Goal: Task Accomplishment & Management: Manage account settings

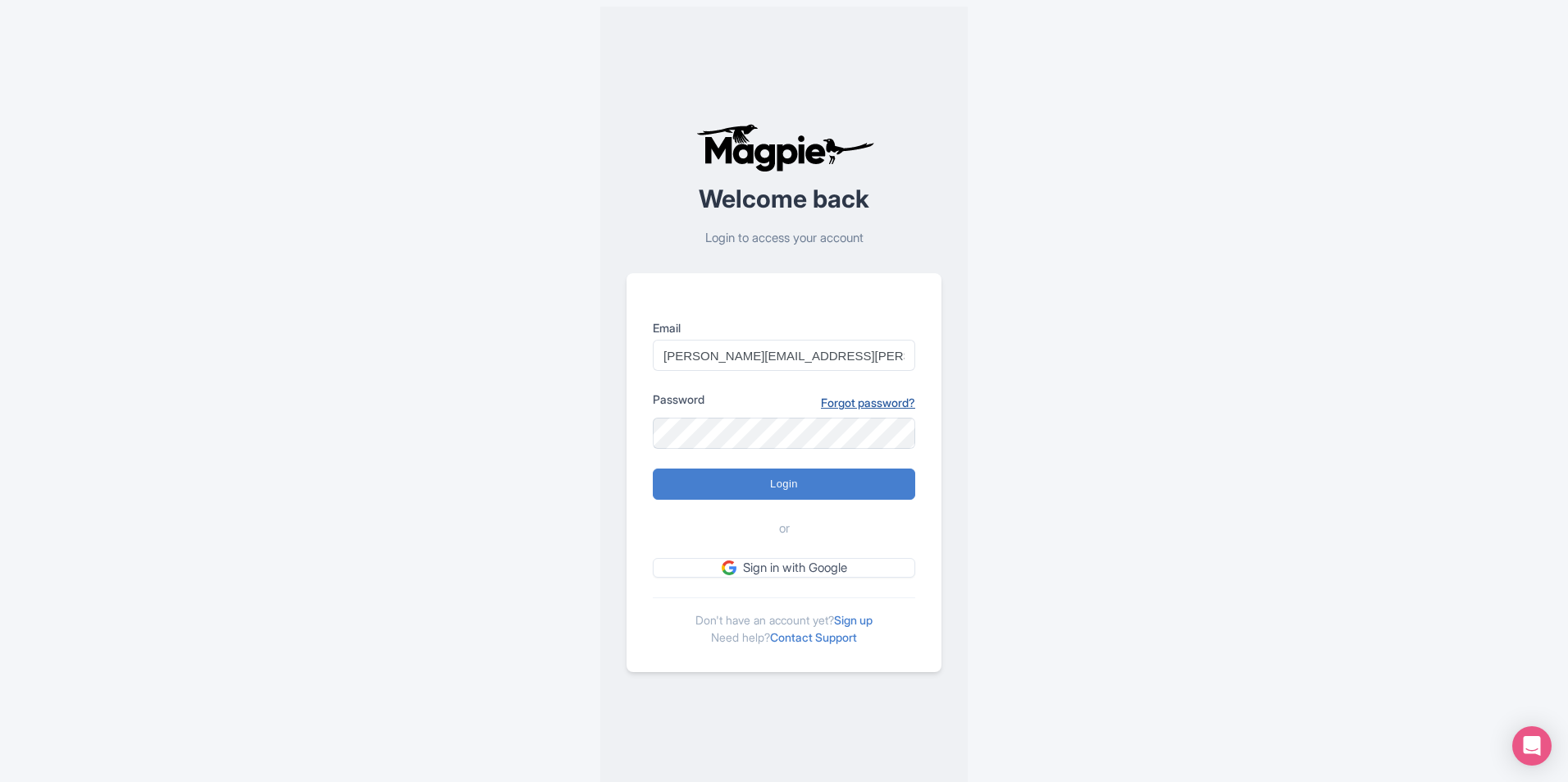
click at [858, 406] on link "Forgot password?" at bounding box center [868, 402] width 94 height 17
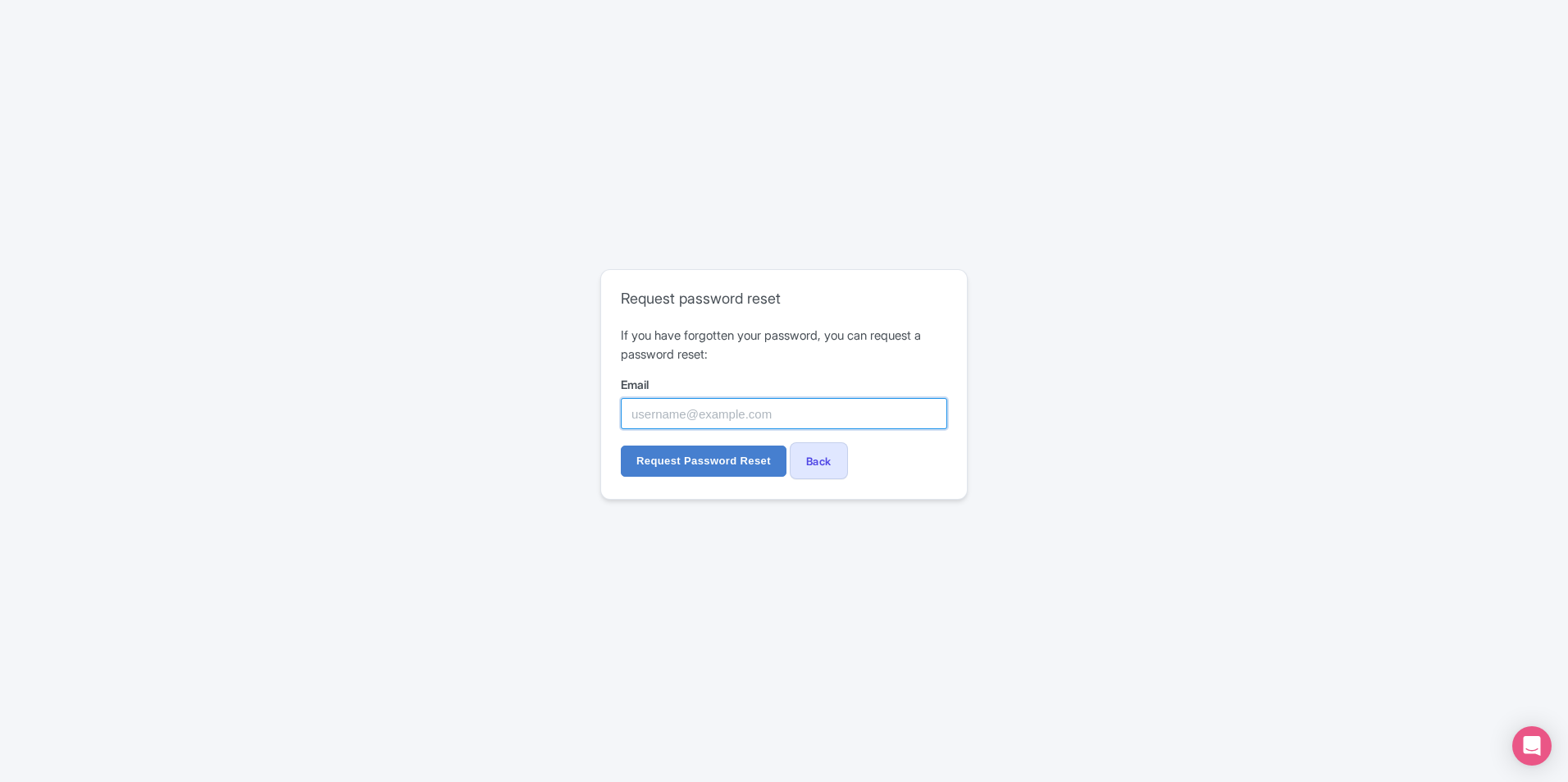
click at [759, 410] on input "Email" at bounding box center [784, 413] width 326 height 31
type input "[PERSON_NAME][EMAIL_ADDRESS][PERSON_NAME][DOMAIN_NAME]"
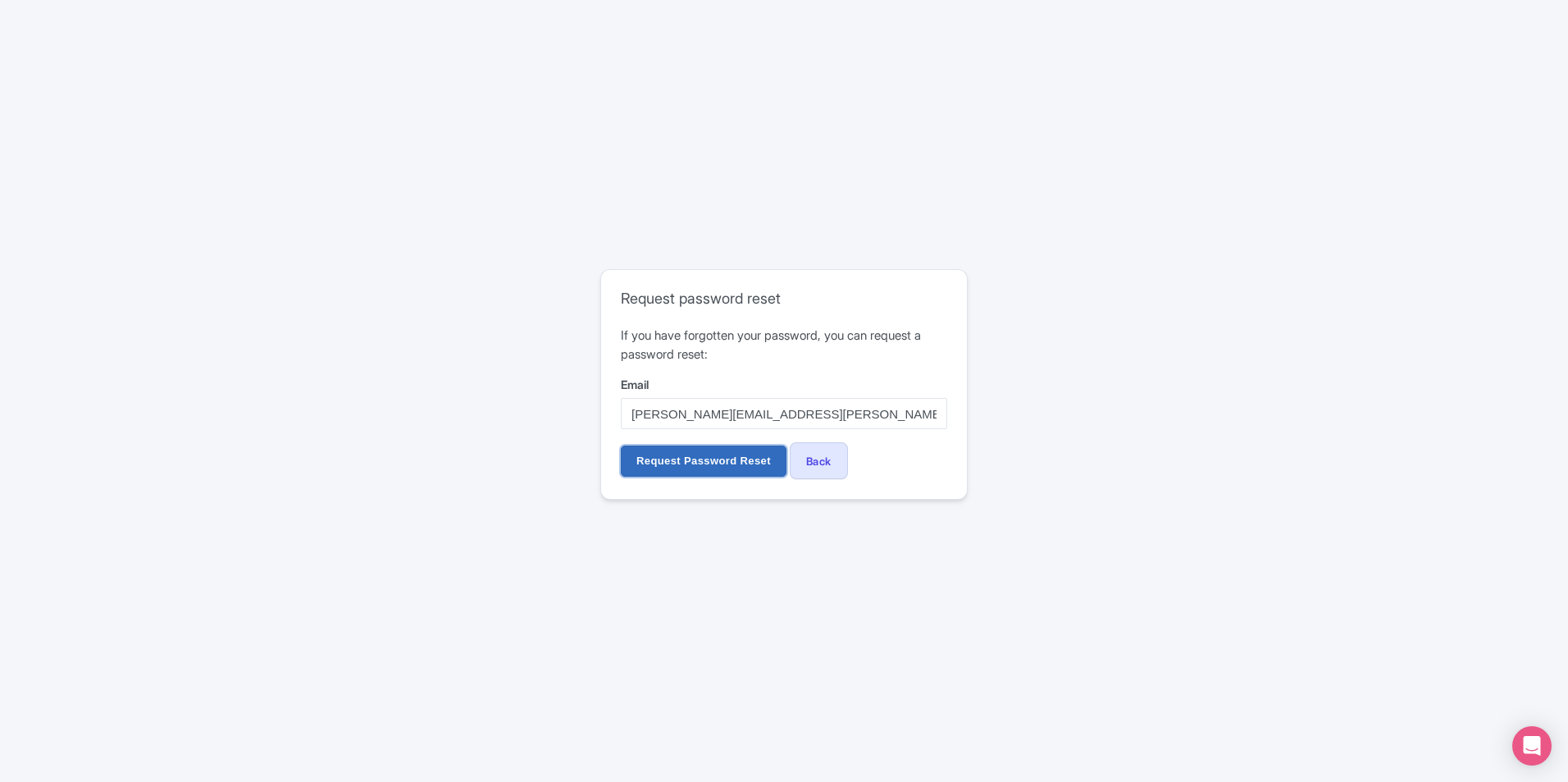
click at [744, 468] on input "Request Password Reset" at bounding box center [703, 460] width 166 height 31
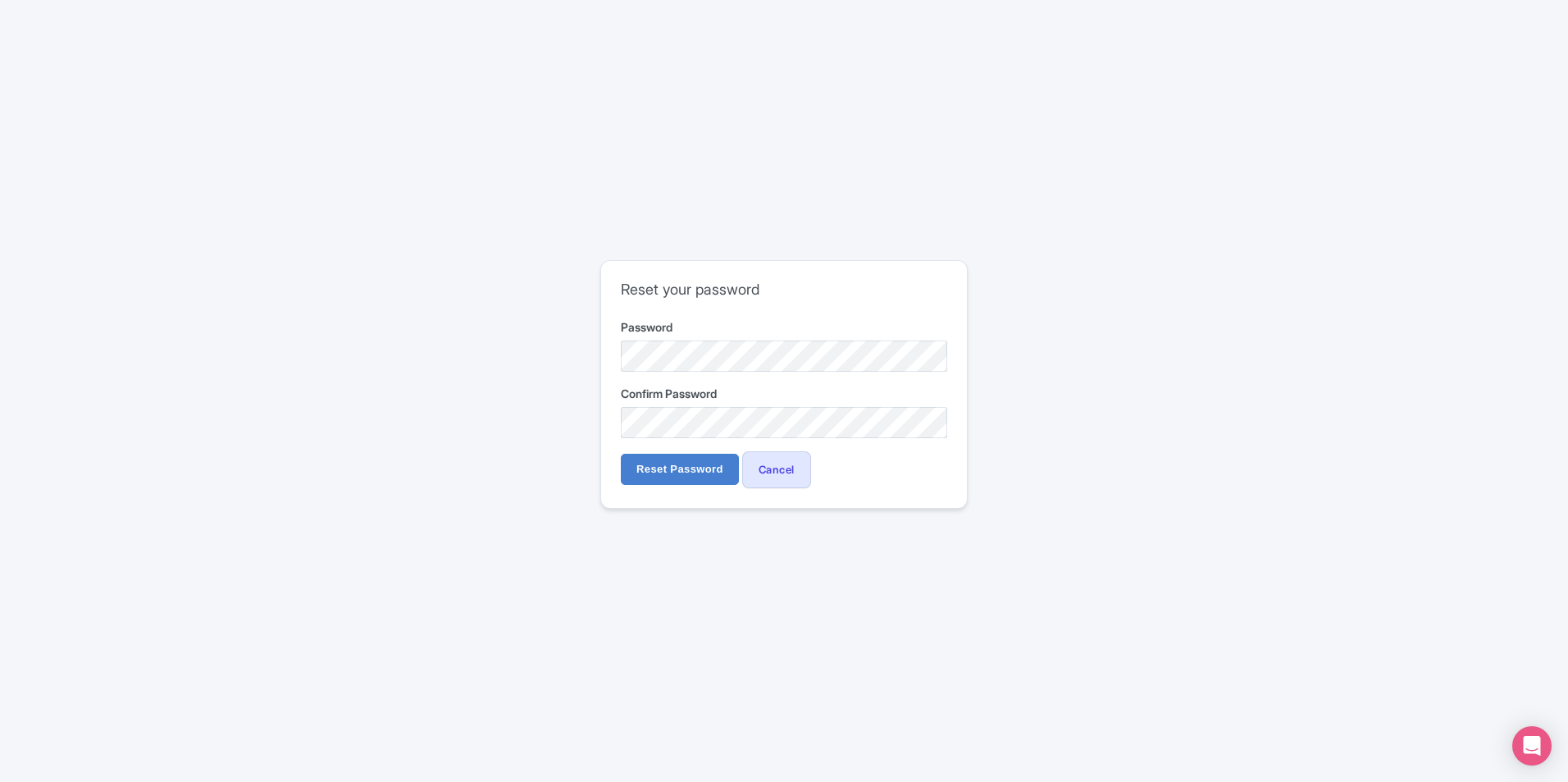
drag, startPoint x: 1021, startPoint y: 348, endPoint x: 970, endPoint y: 347, distance: 51.0
click at [1021, 348] on div "Reset your password Password Confirm Password Reset Password Cancel" at bounding box center [784, 391] width 1050 height 275
click at [719, 462] on input "Reset Password" at bounding box center [680, 468] width 118 height 31
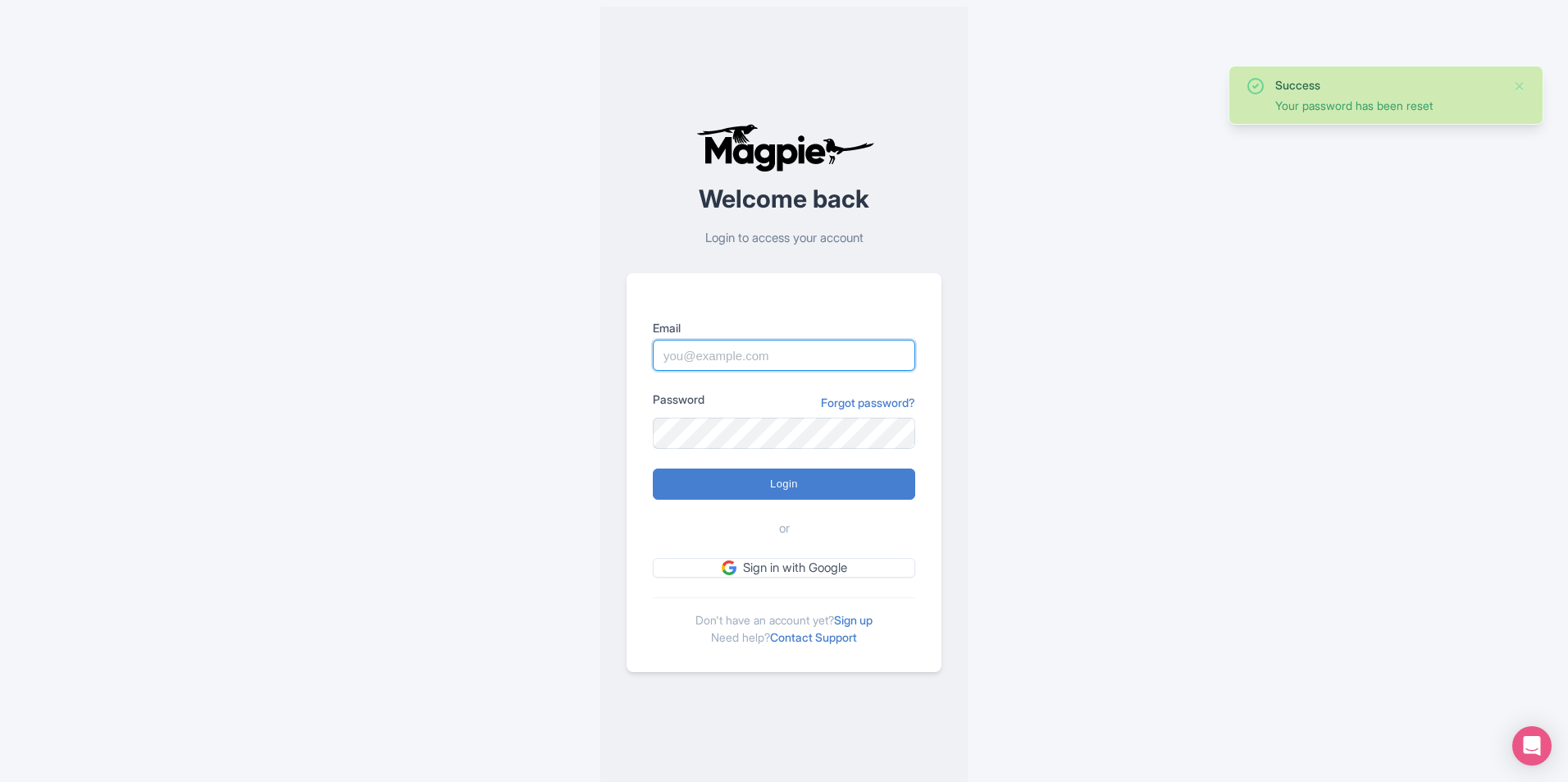
click at [746, 340] on input "Email" at bounding box center [784, 354] width 263 height 31
type input "[PERSON_NAME][EMAIL_ADDRESS][PERSON_NAME][DOMAIN_NAME]"
click at [725, 416] on div "Password Forgot password?" at bounding box center [784, 419] width 263 height 58
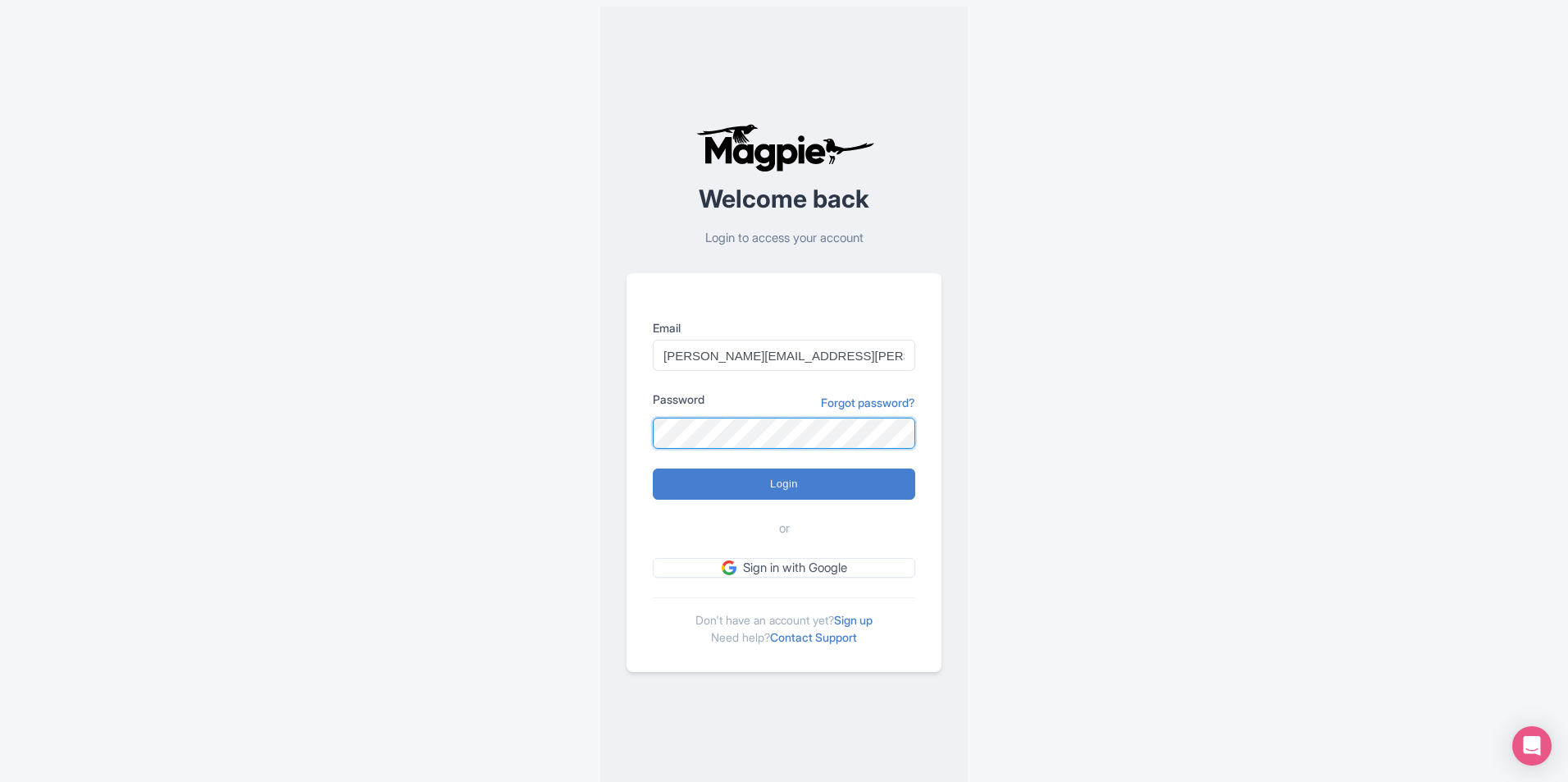
click at [653, 468] on input "Login" at bounding box center [784, 483] width 263 height 31
type input "Logging in..."
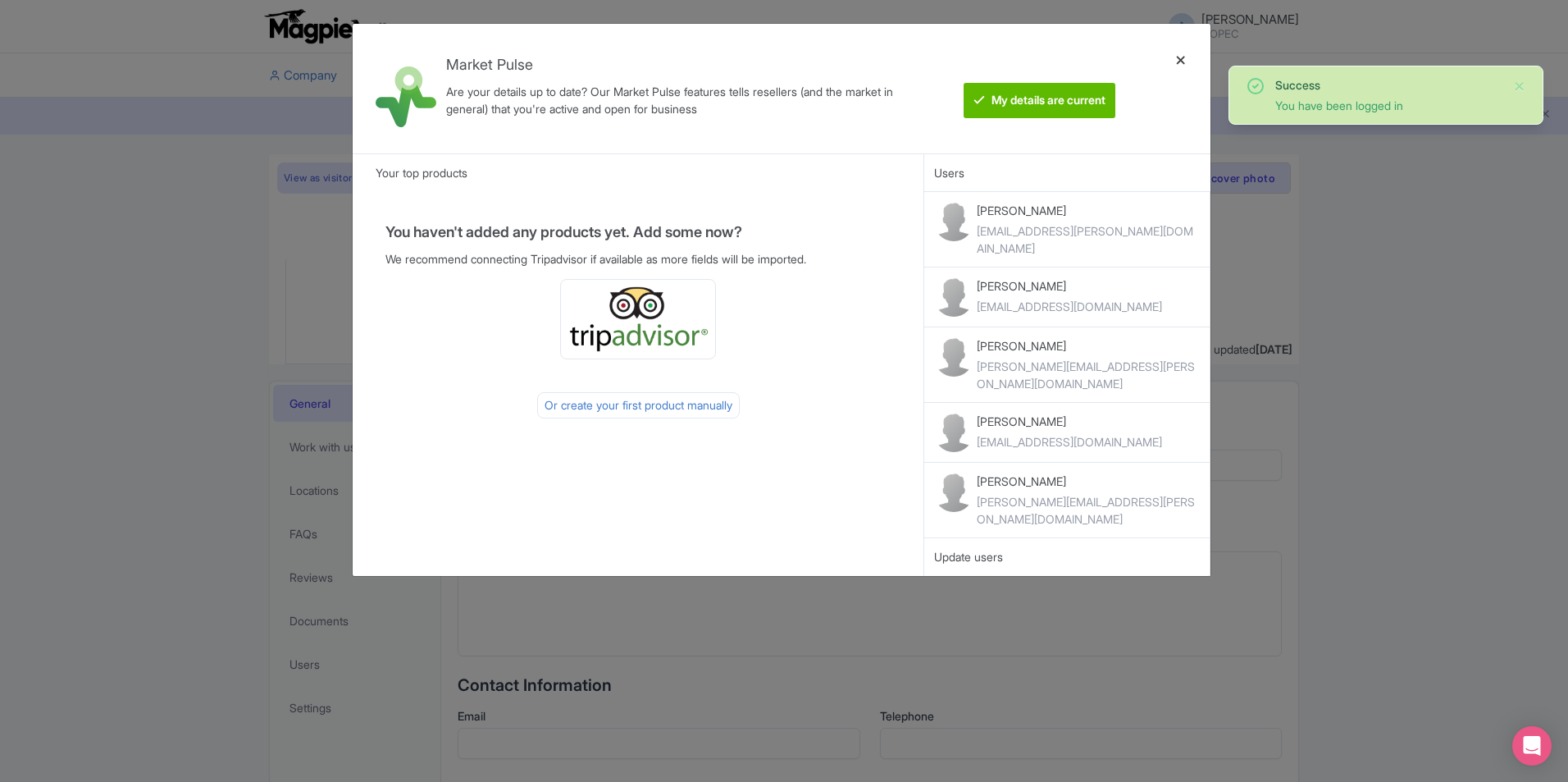
click at [1183, 57] on div at bounding box center [1180, 88] width 39 height 103
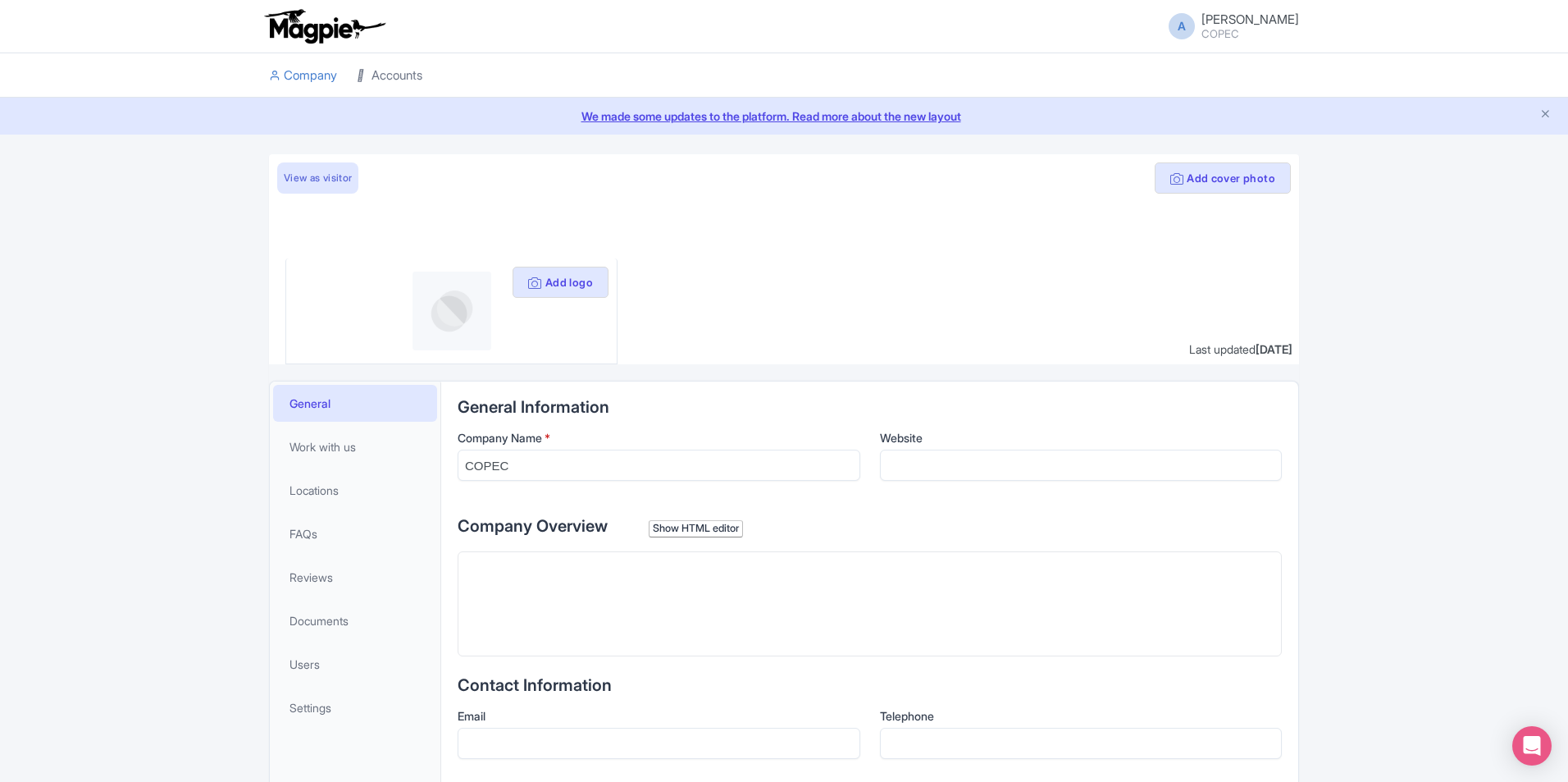
click at [395, 84] on link "Accounts" at bounding box center [389, 76] width 66 height 45
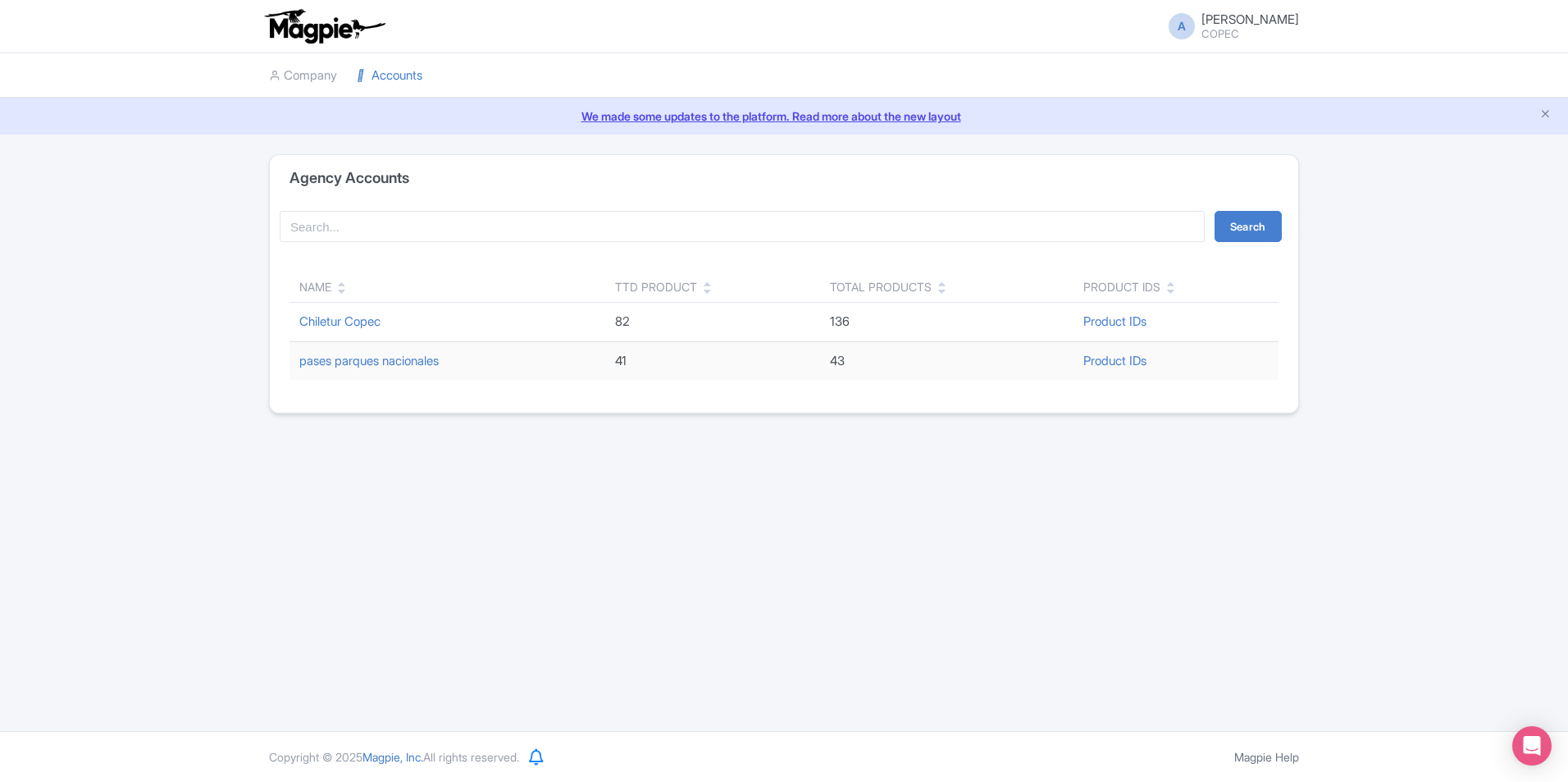
click at [345, 329] on td "Chiletur Copec" at bounding box center [448, 322] width 316 height 39
click at [345, 325] on link "Chiletur Copec" at bounding box center [340, 321] width 82 height 16
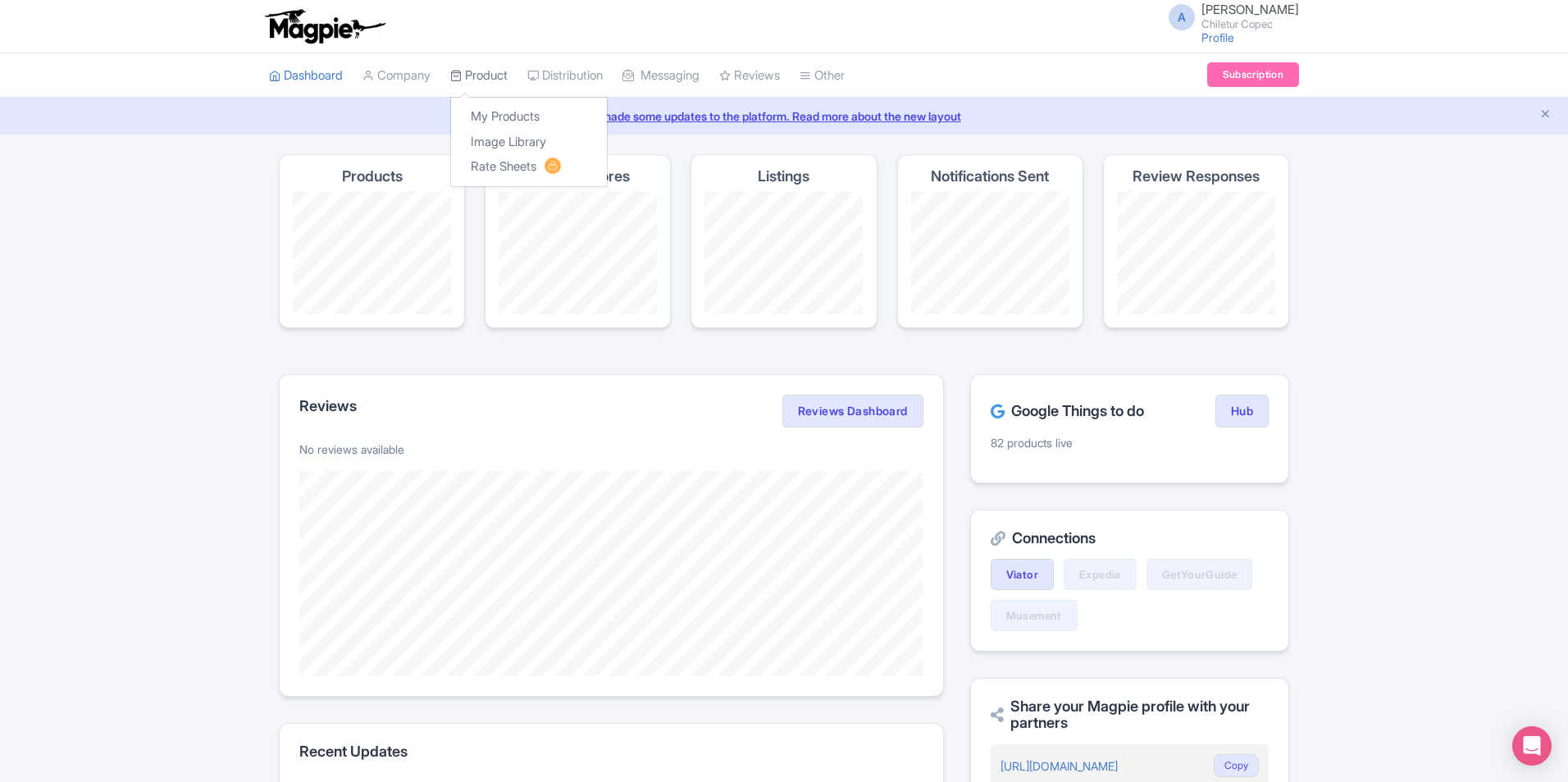
click at [483, 76] on link "Product" at bounding box center [478, 76] width 57 height 45
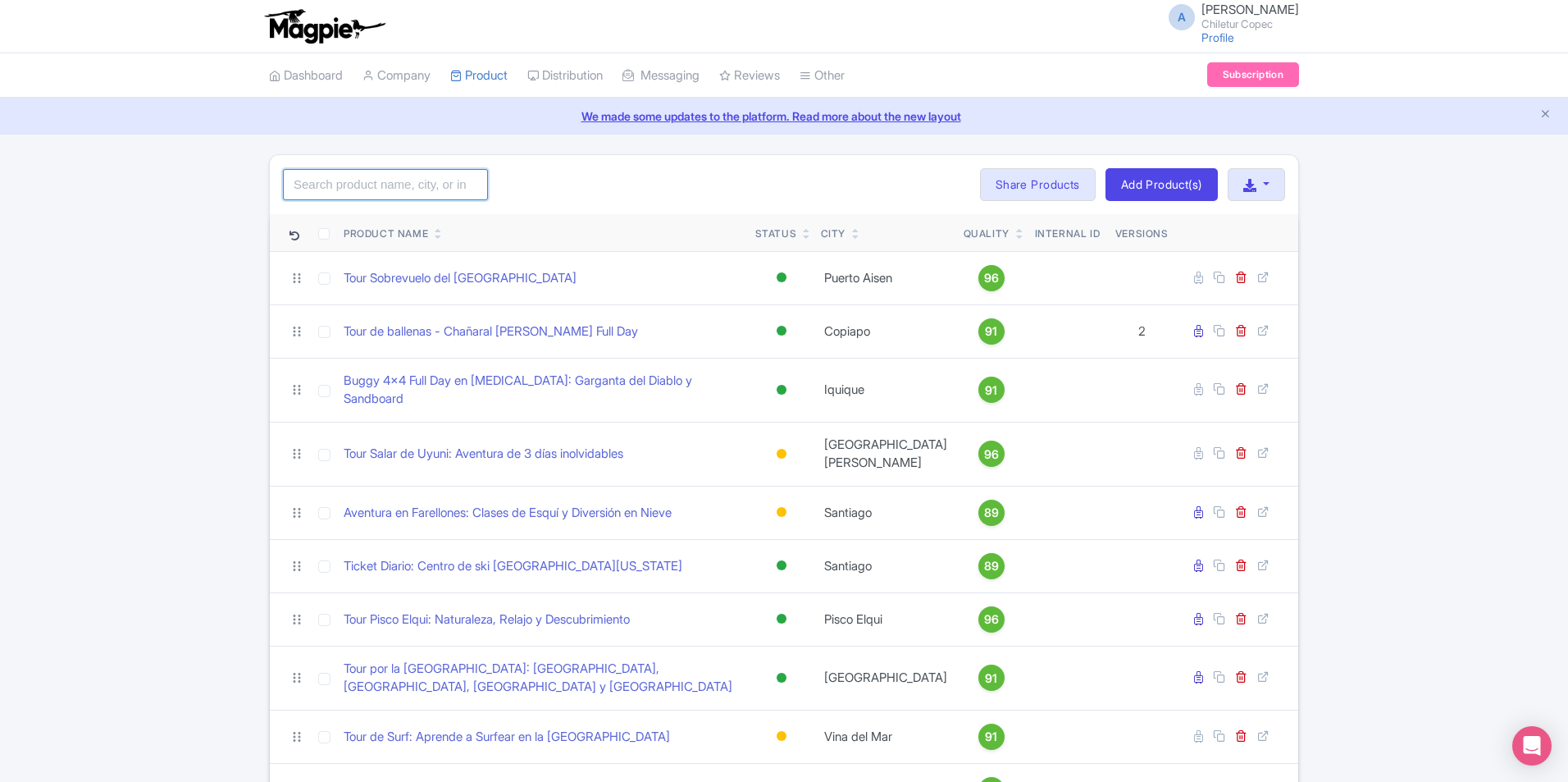
click at [373, 193] on input "search" at bounding box center [385, 184] width 205 height 31
type input "colorado"
click button "Search" at bounding box center [0, 0] width 0 height 0
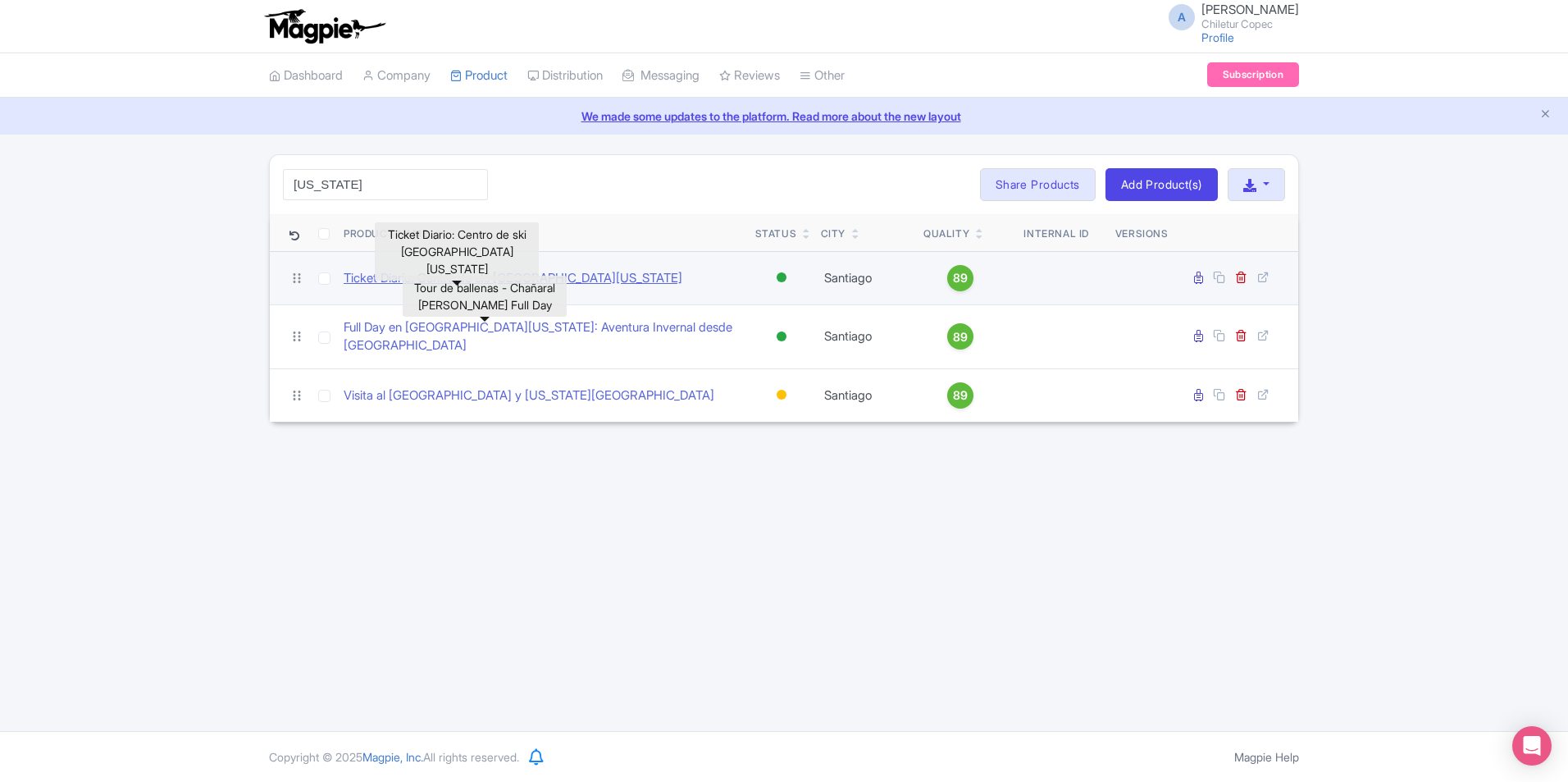
click at [387, 280] on link "Ticket Diario: Centro de ski [GEOGRAPHIC_DATA][US_STATE]" at bounding box center [512, 278] width 339 height 19
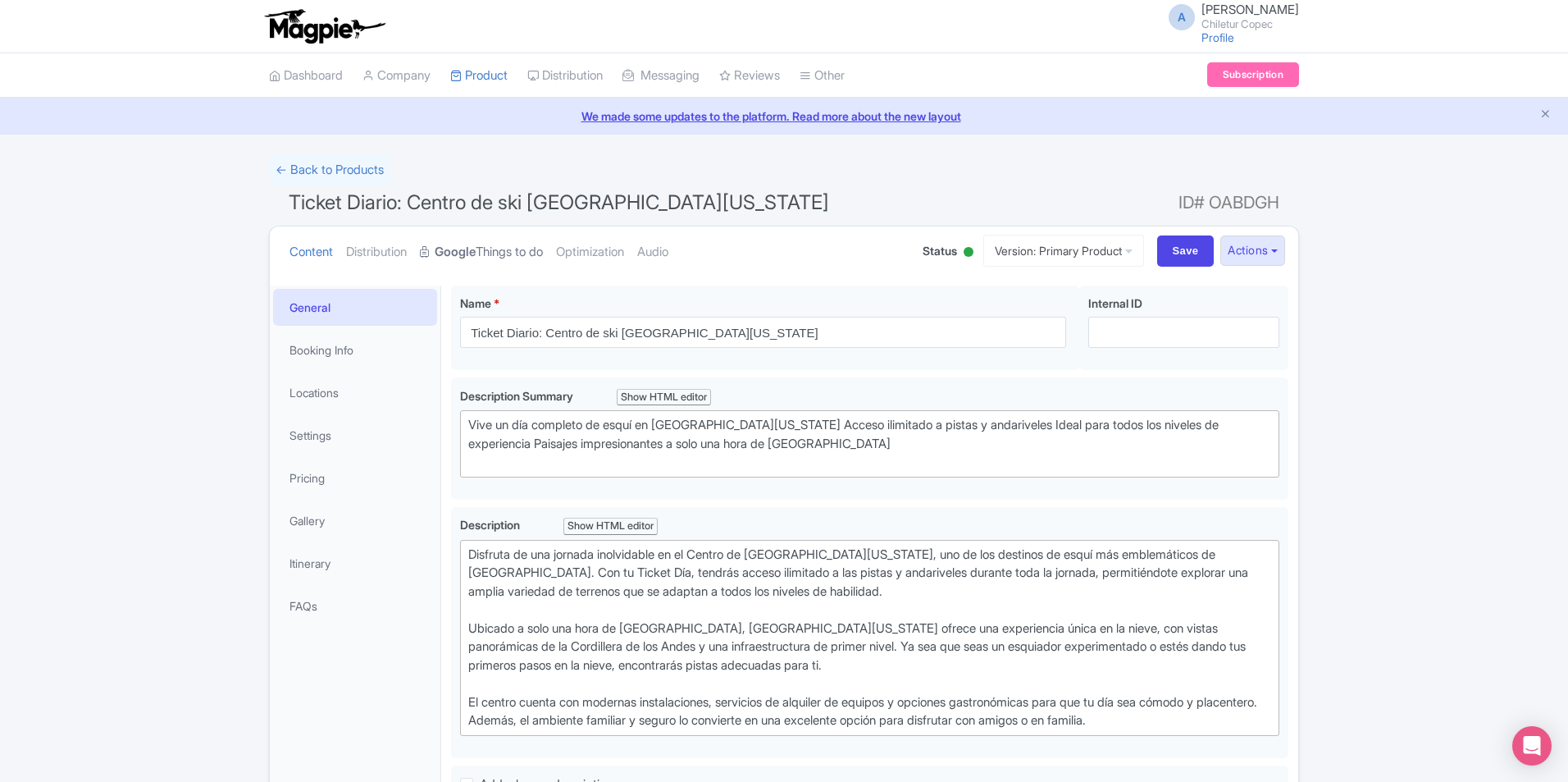
click at [500, 258] on link "Google Things to do" at bounding box center [482, 252] width 123 height 52
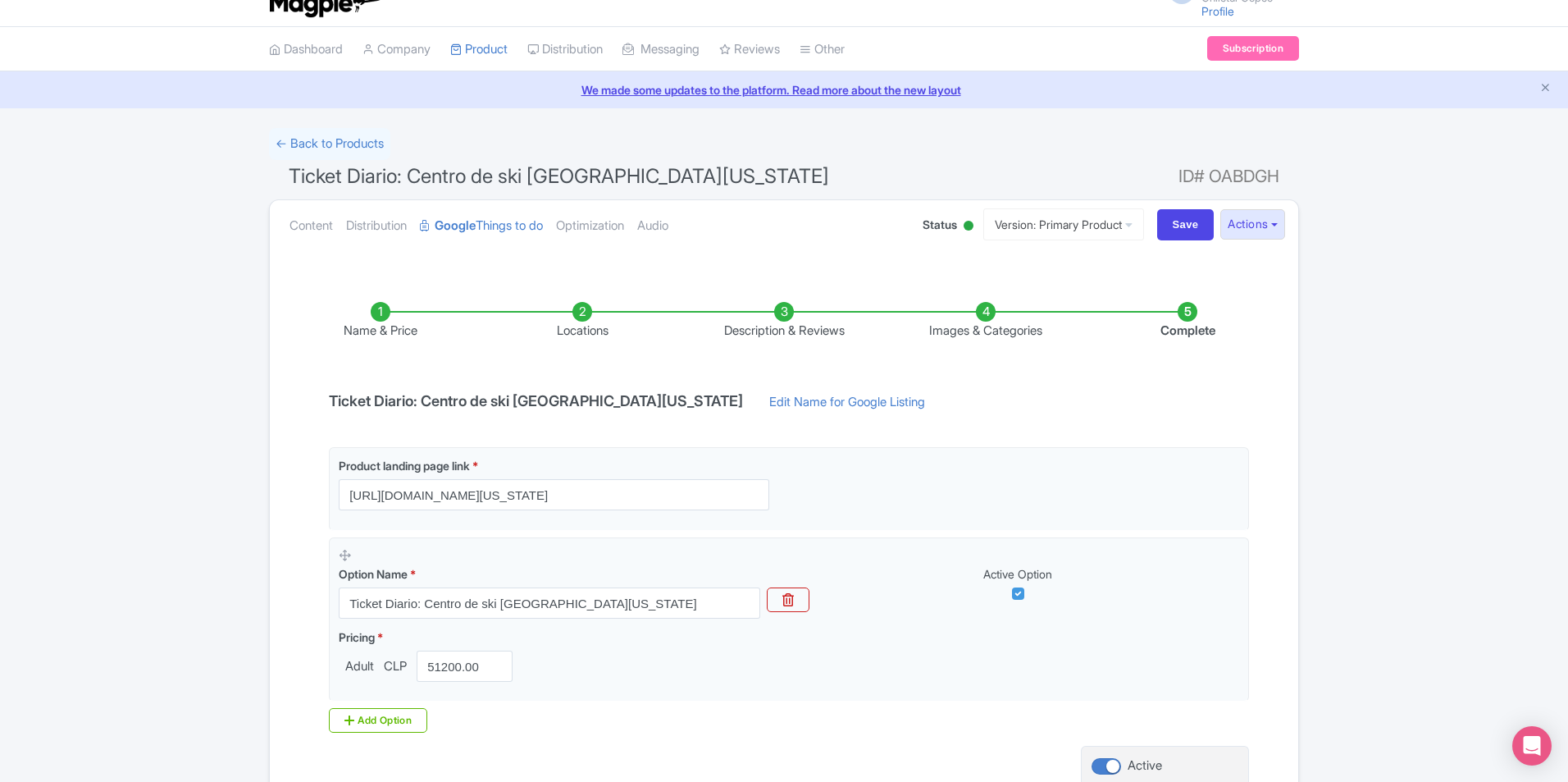
scroll to position [9, 0]
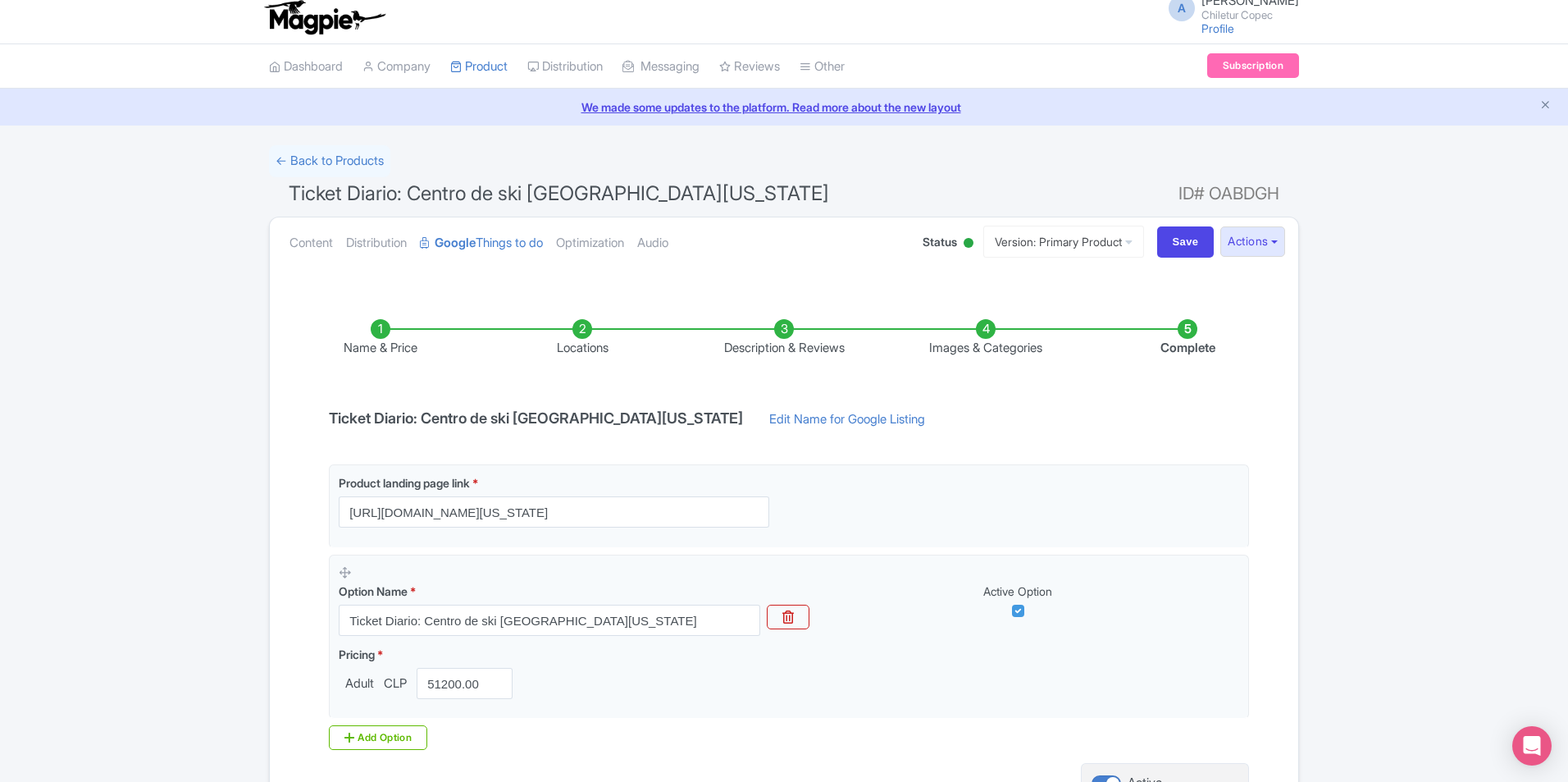
click at [774, 319] on ul "Name & Price Locations Description & Reviews Images & Categories Complete" at bounding box center [784, 338] width 1009 height 104
click at [787, 329] on li "Description & Reviews" at bounding box center [784, 339] width 202 height 38
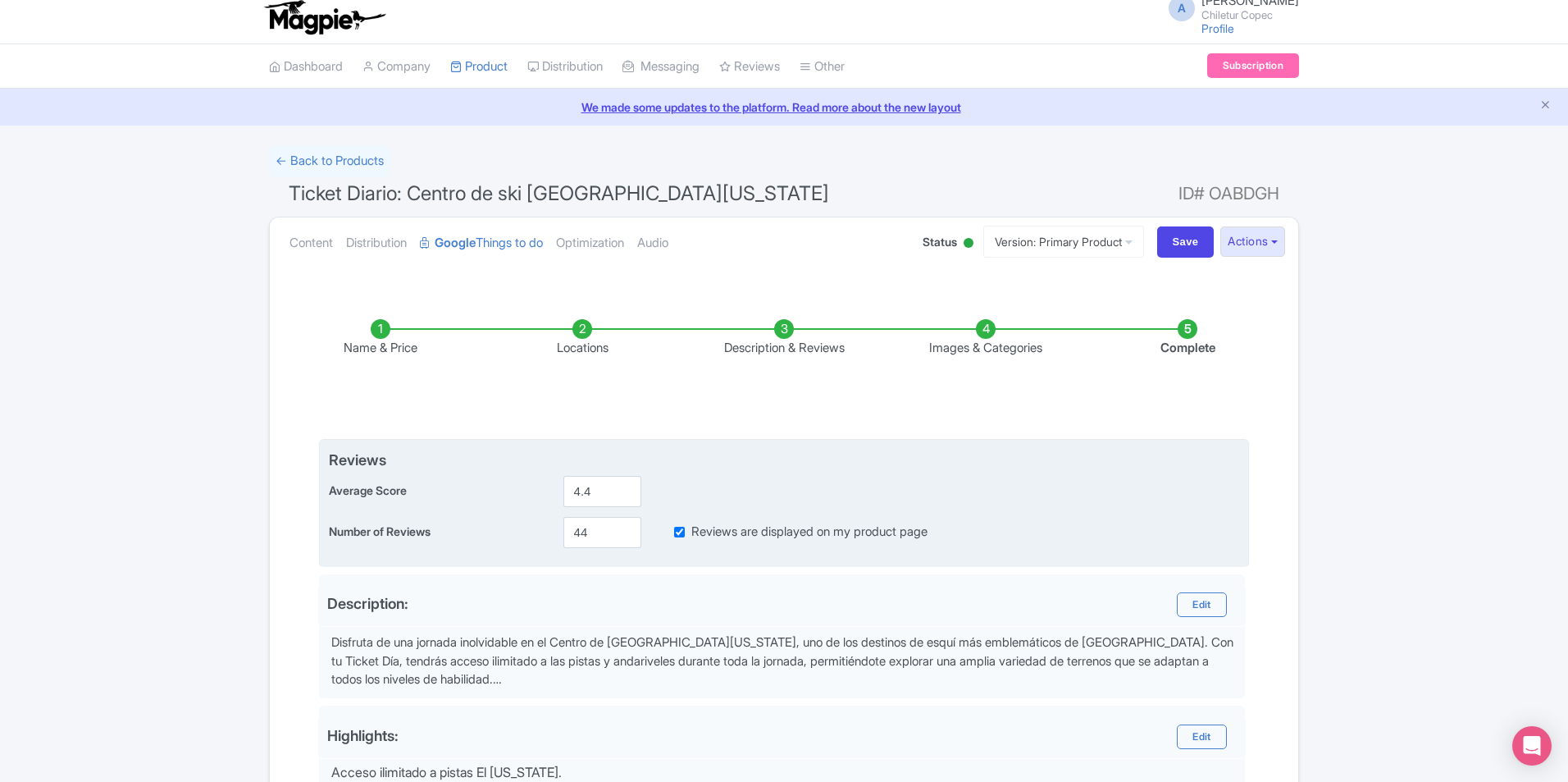
click at [781, 482] on div "Average Score 4.4" at bounding box center [784, 491] width 911 height 31
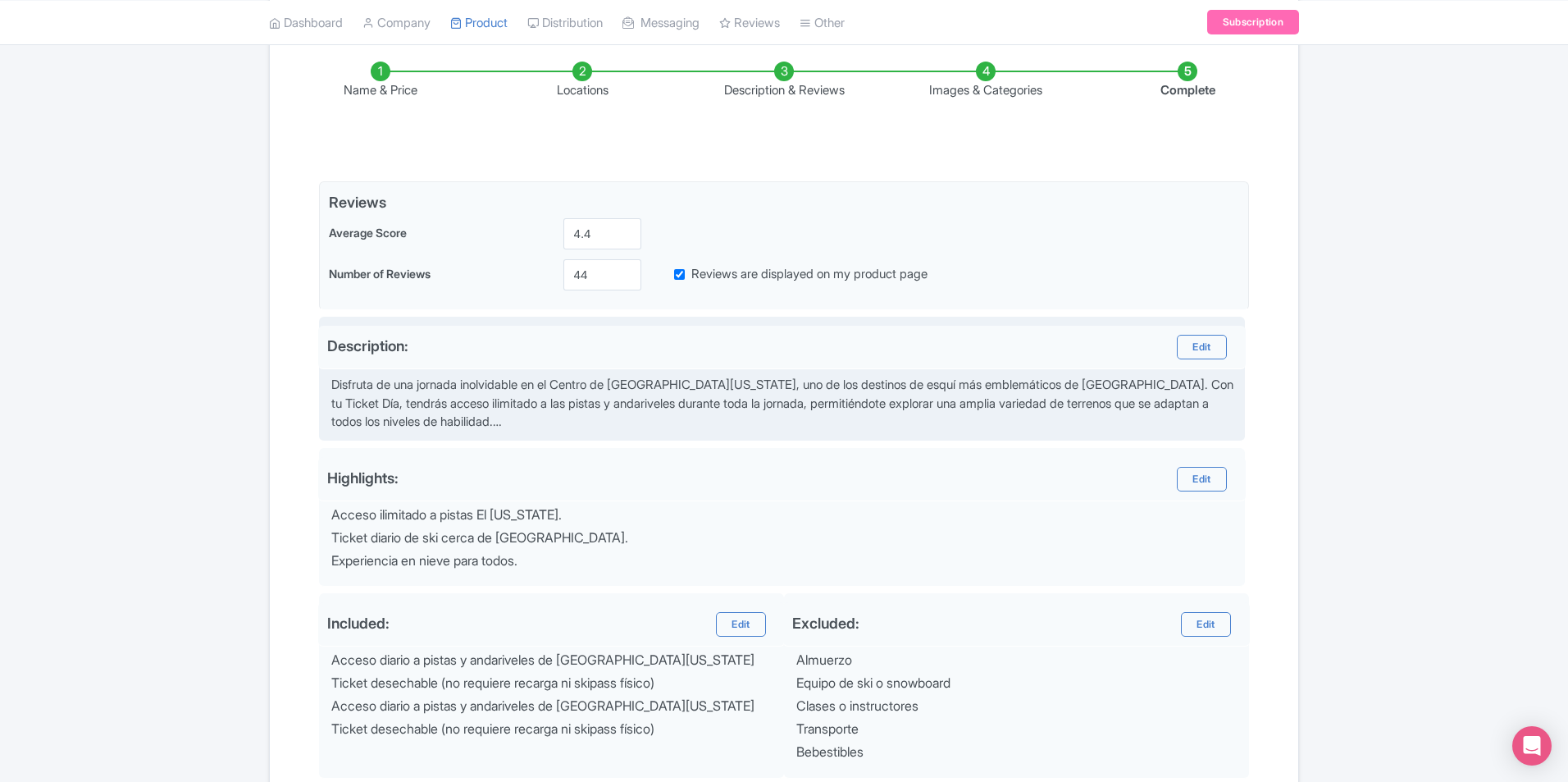
scroll to position [173, 0]
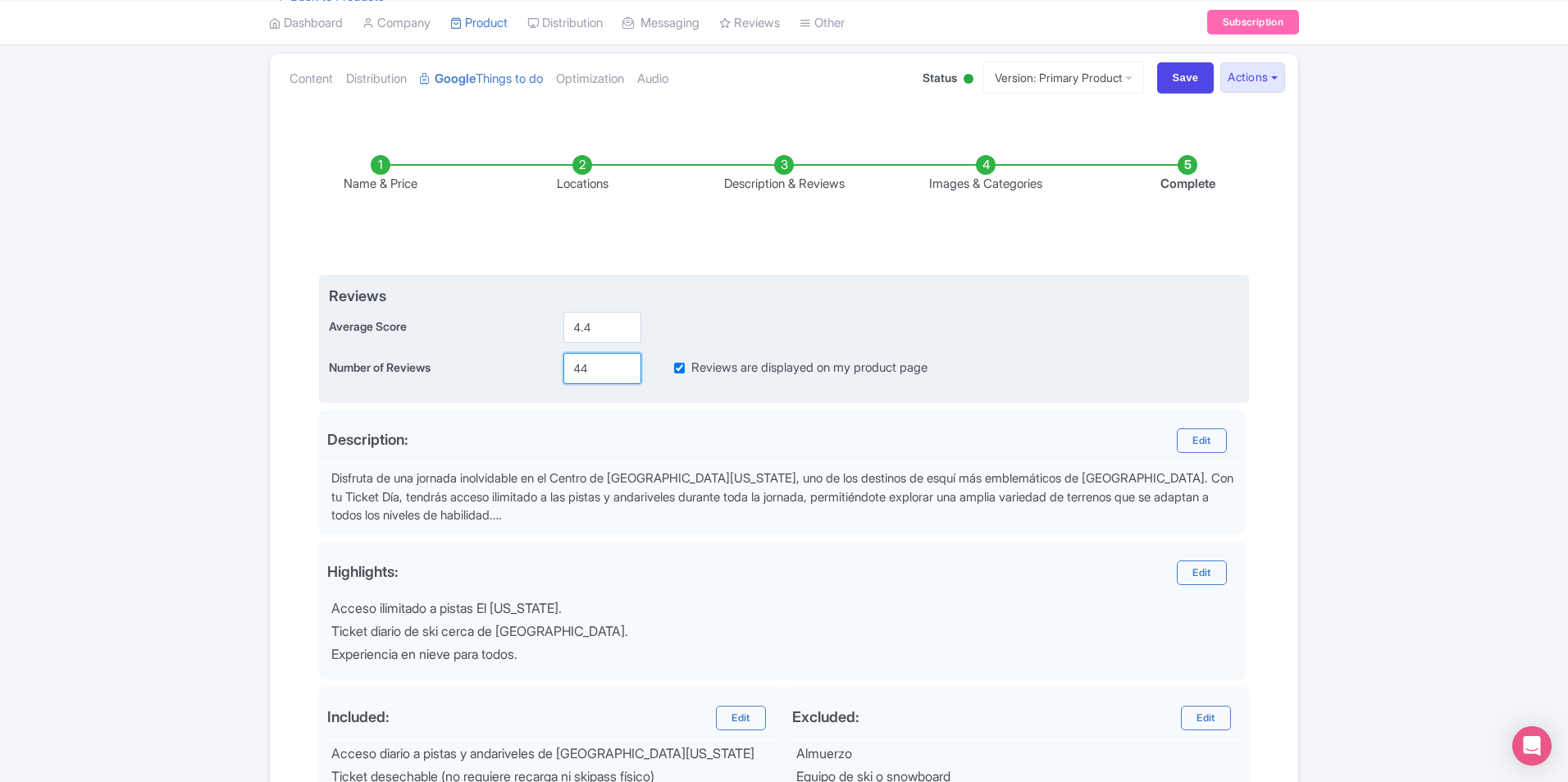
click at [612, 364] on input "44" at bounding box center [602, 368] width 78 height 31
click at [604, 364] on input "44" at bounding box center [602, 368] width 78 height 31
click at [603, 364] on input "44" at bounding box center [602, 368] width 78 height 31
drag, startPoint x: 588, startPoint y: 360, endPoint x: 569, endPoint y: 360, distance: 19.0
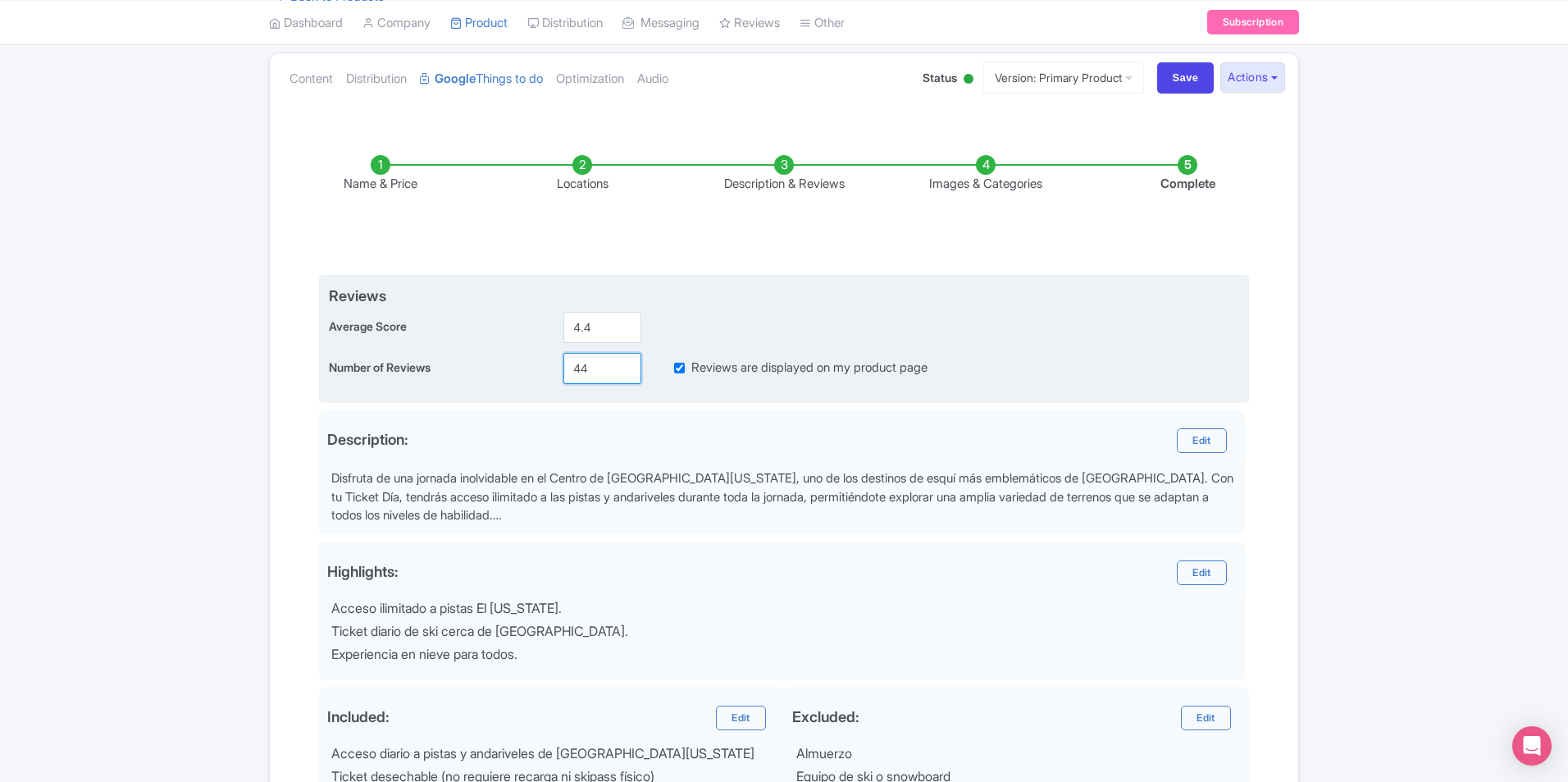
click at [569, 360] on input "44" at bounding box center [602, 368] width 78 height 31
type input "106"
click at [756, 325] on div "Average Score 4.4" at bounding box center [784, 327] width 911 height 31
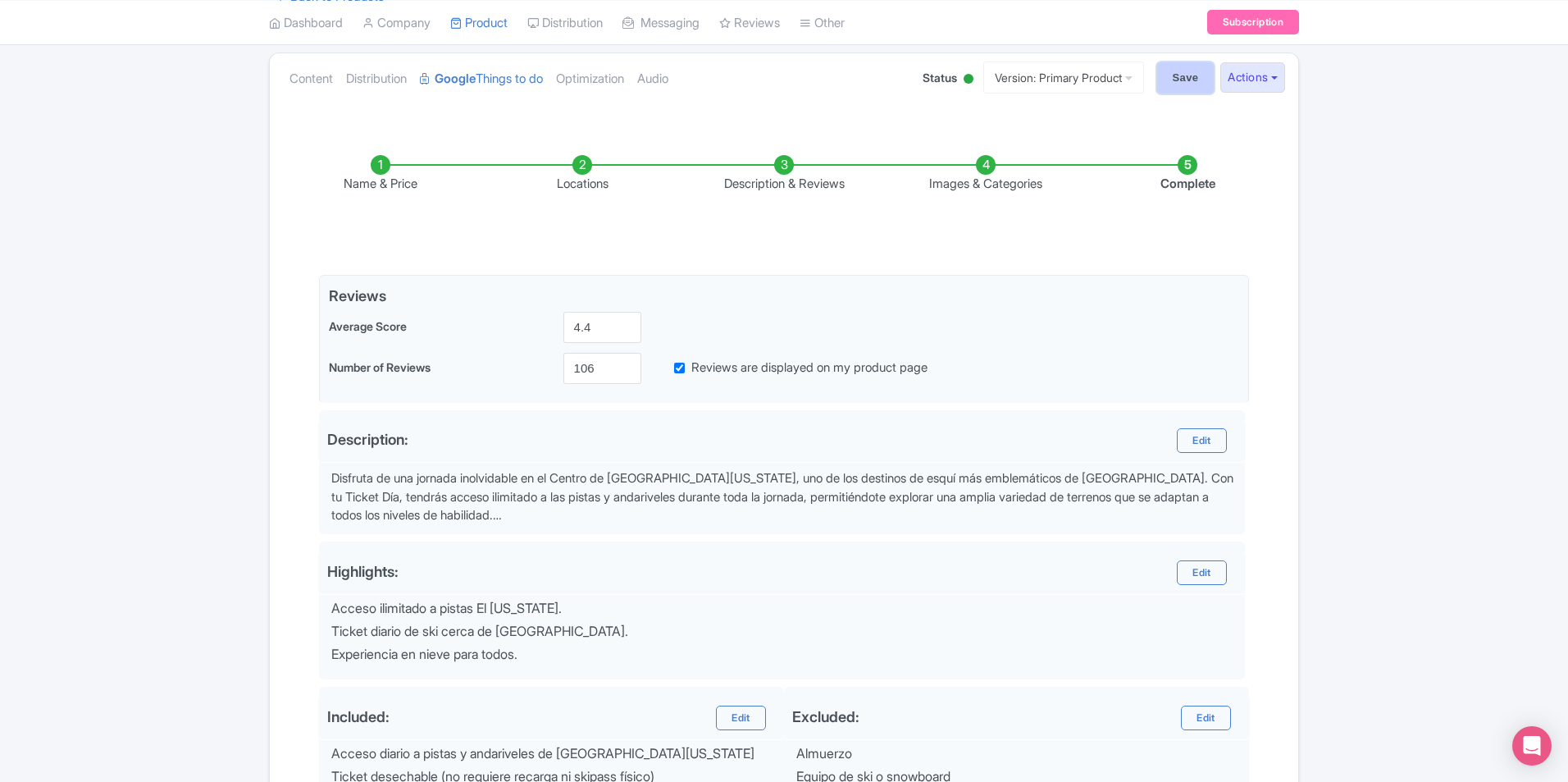
click at [1185, 67] on input "Save" at bounding box center [1185, 77] width 57 height 31
type input "Saving..."
